Goal: Find specific page/section: Find specific page/section

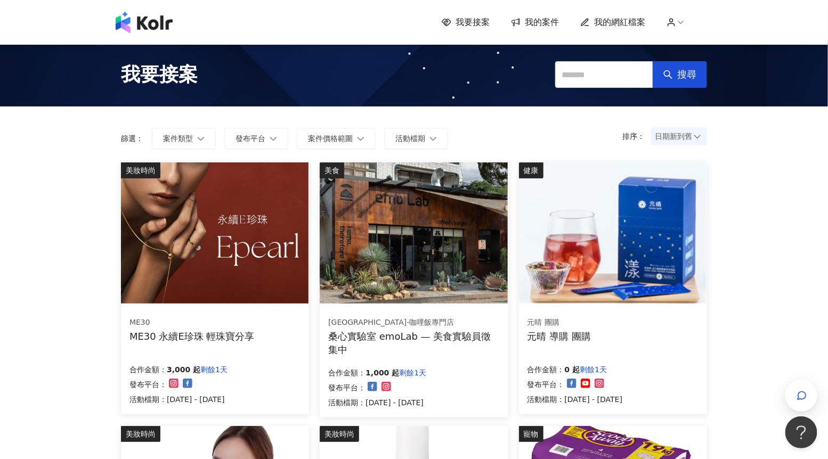
click at [149, 244] on img at bounding box center [215, 233] width 188 height 141
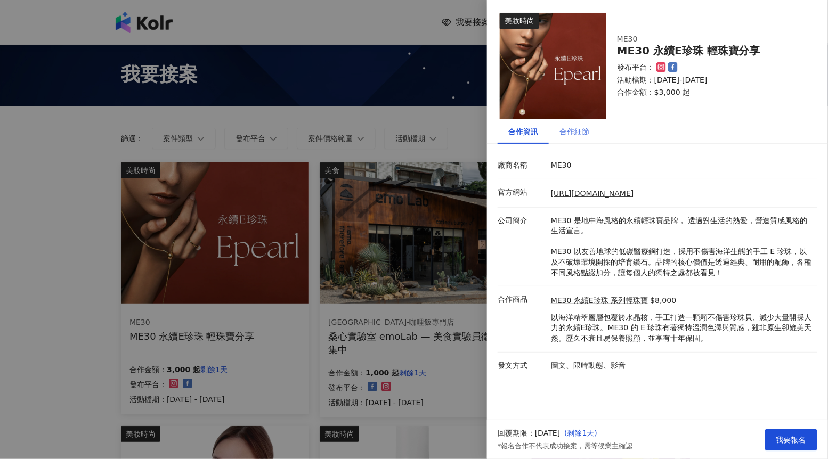
click at [578, 142] on div "合作細節" at bounding box center [574, 131] width 51 height 25
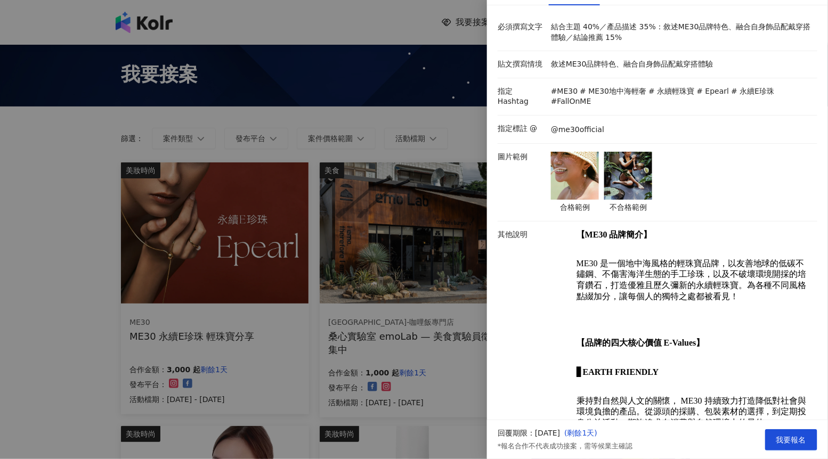
scroll to position [215, 0]
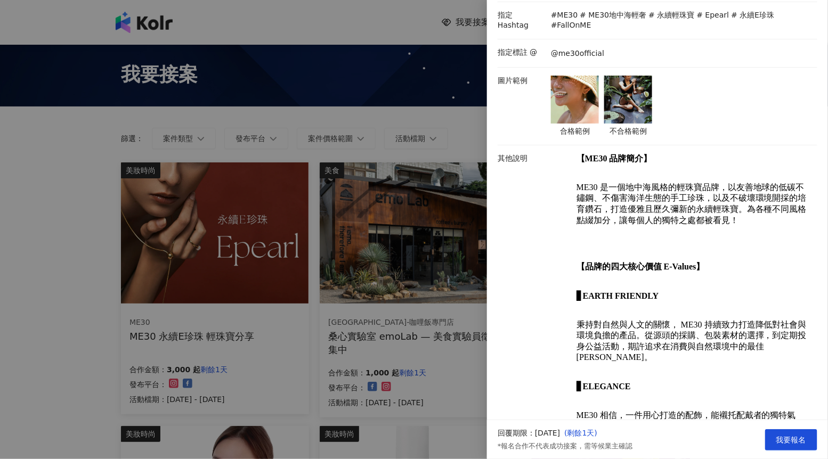
click at [400, 336] on div at bounding box center [414, 229] width 828 height 459
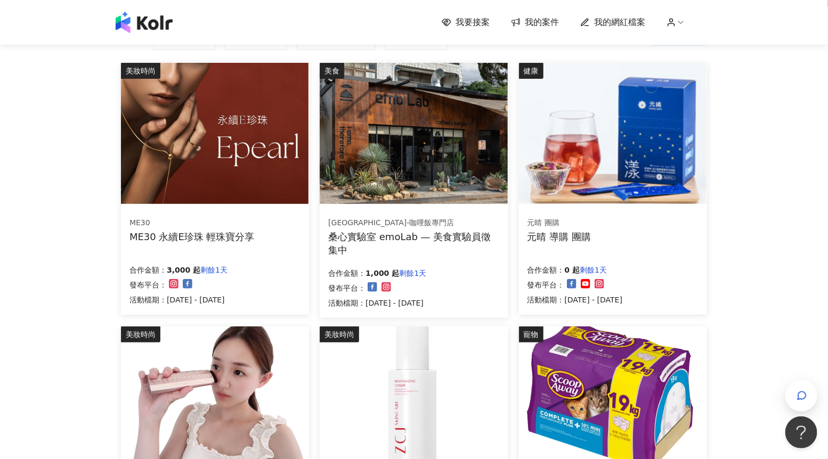
scroll to position [0, 0]
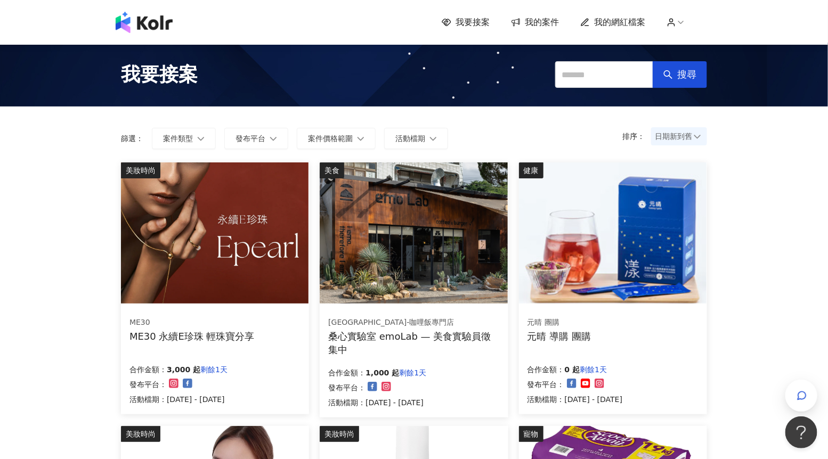
click at [664, 140] on span "日期新到舊" at bounding box center [679, 136] width 48 height 16
click at [664, 194] on div "日期新到舊" at bounding box center [679, 195] width 39 height 12
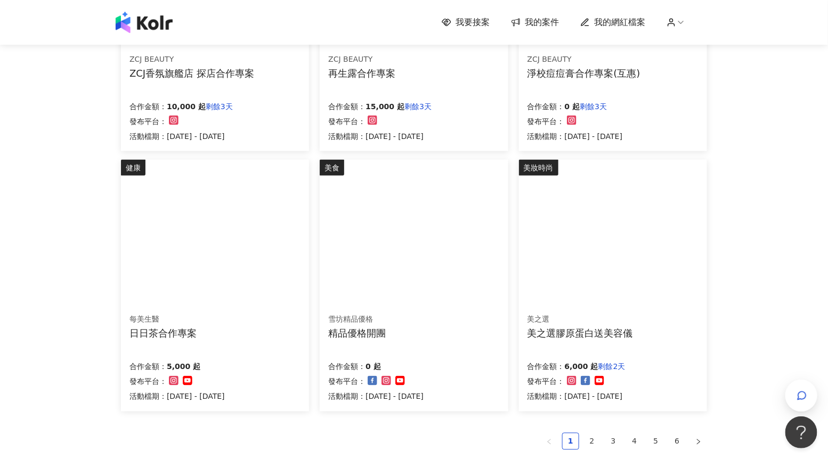
scroll to position [528, 0]
